Goal: Find contact information: Find contact information

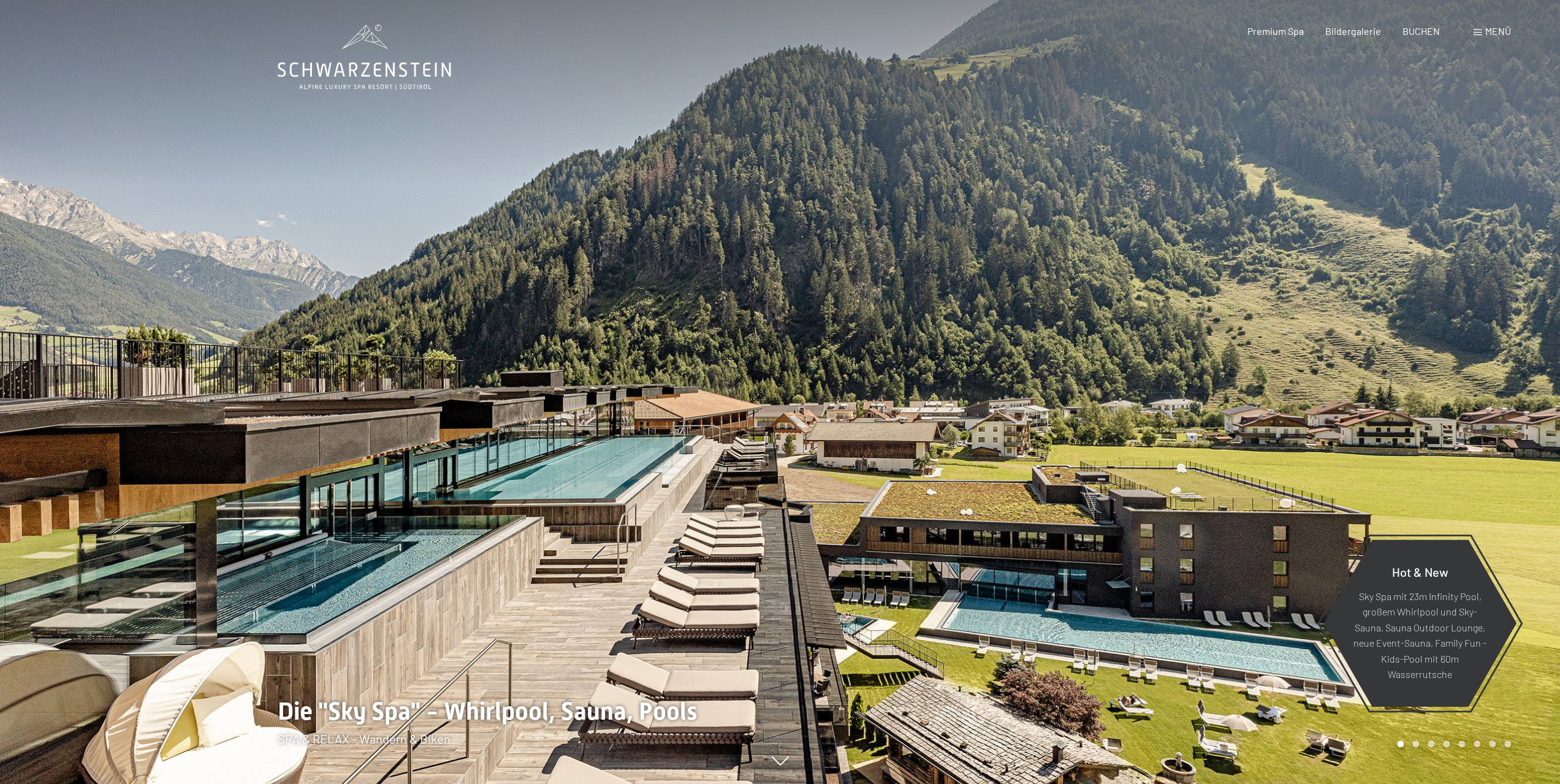
click at [1481, 30] on span at bounding box center [1477, 32] width 8 height 6
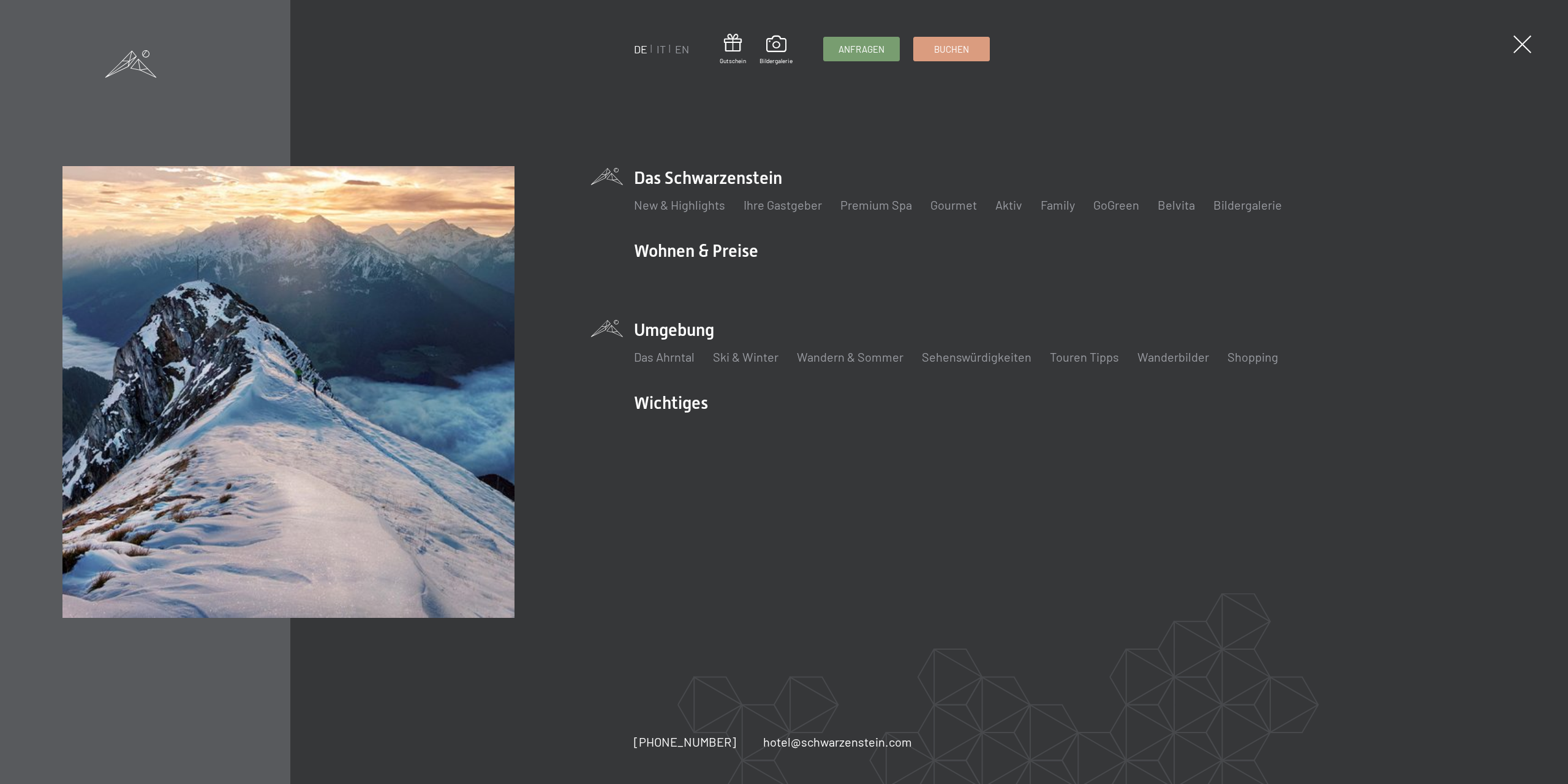
drag, startPoint x: 699, startPoint y: 326, endPoint x: 699, endPoint y: 357, distance: 31.0
click at [699, 357] on li "Umgebung Das Ahrntal Ski & Winter Skifahren Skischule Wandern & [PERSON_NAME] W…" at bounding box center [1070, 348] width 872 height 61
click at [690, 357] on link "Das Ahrntal" at bounding box center [665, 357] width 61 height 15
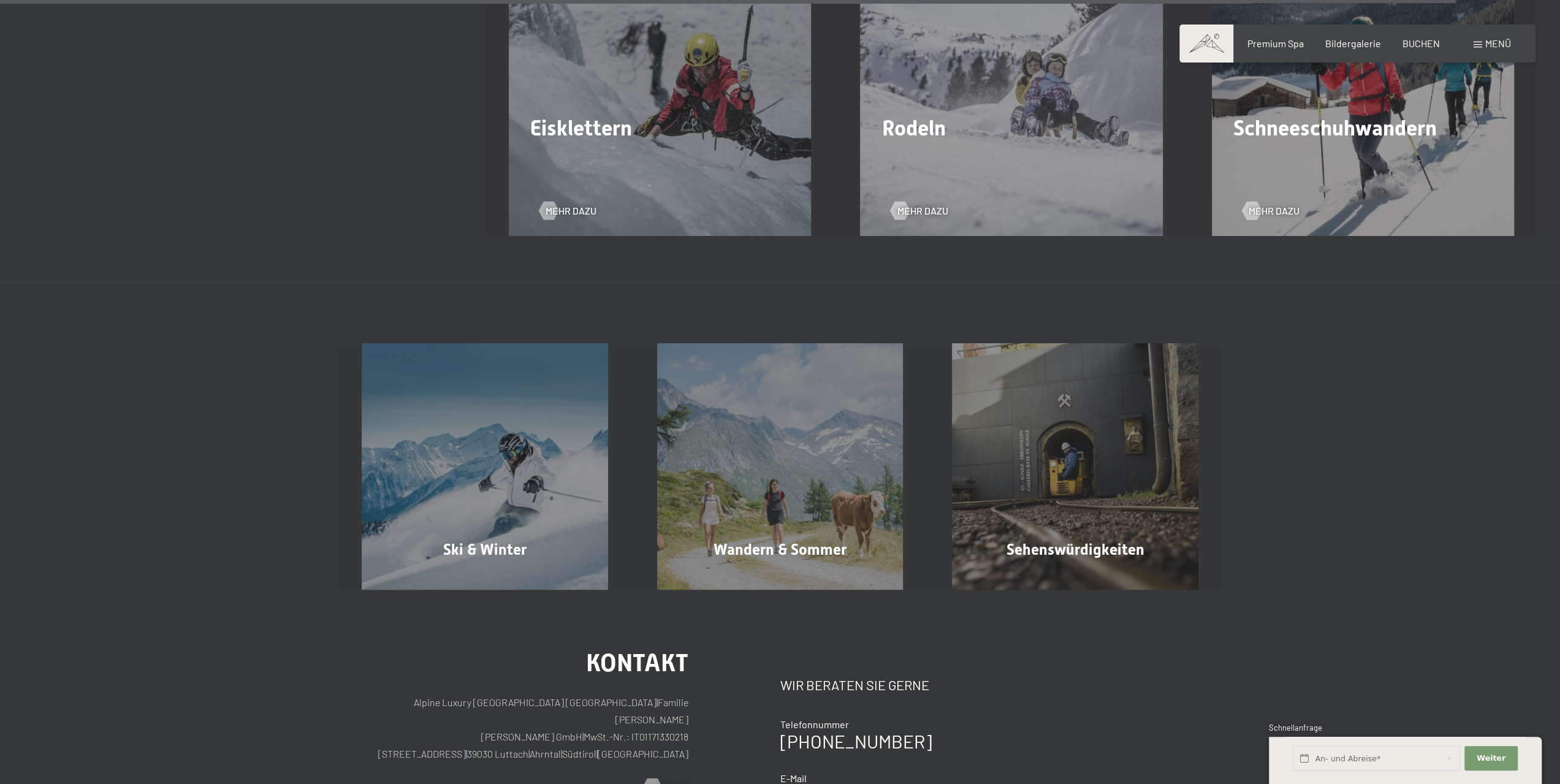
scroll to position [4933, 0]
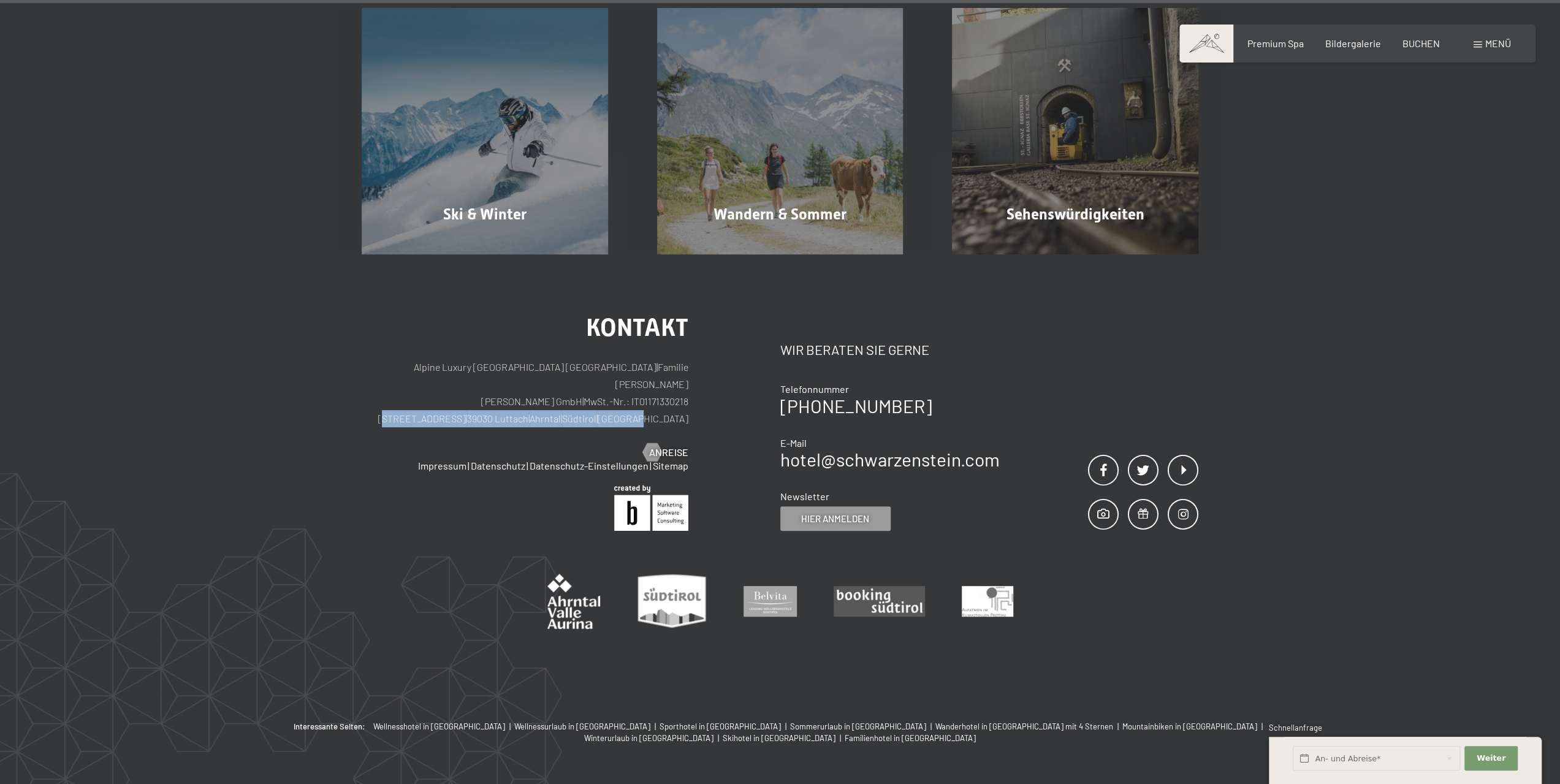
drag, startPoint x: 463, startPoint y: 363, endPoint x: 693, endPoint y: 361, distance: 230.0
click at [693, 361] on div "Kontakt Alpine Luxury SPA Resort SCHWARZENSTEIN | Familie Zimmerhofer Otmar Zim…" at bounding box center [570, 423] width 418 height 215
copy p "Dorfstraße 11 | 39030 Luttach | Ahrntal | Südtirol | Italien"
